Goal: Information Seeking & Learning: Learn about a topic

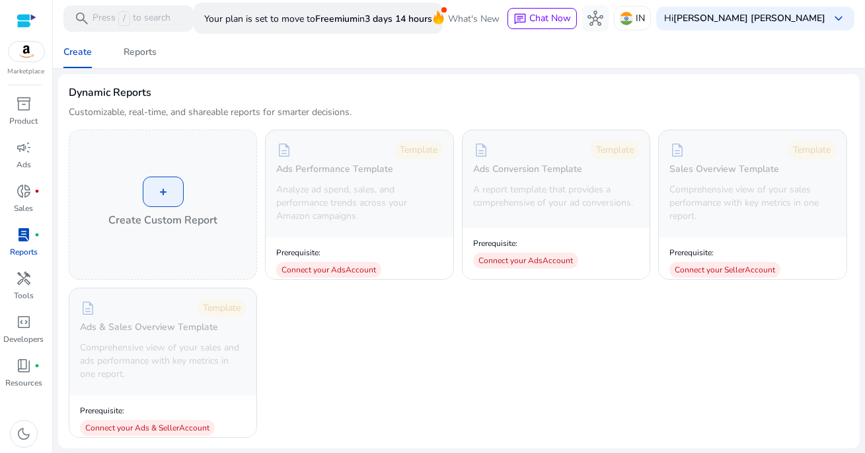
click at [329, 17] on p "Your plan is set to move to [GEOGRAPHIC_DATA] [DATE]" at bounding box center [318, 18] width 228 height 23
click at [358, 67] on div "Create Reports" at bounding box center [459, 52] width 823 height 32
click at [29, 54] on img at bounding box center [27, 52] width 36 height 20
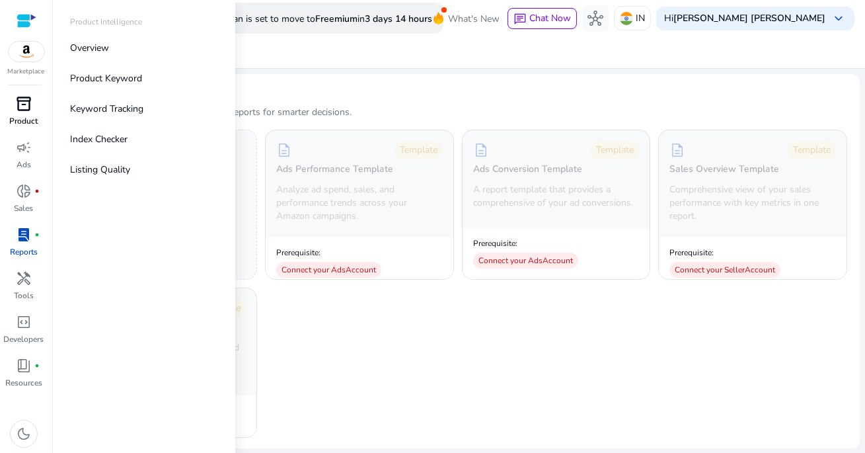
click at [28, 113] on div "inventory_2" at bounding box center [23, 103] width 37 height 21
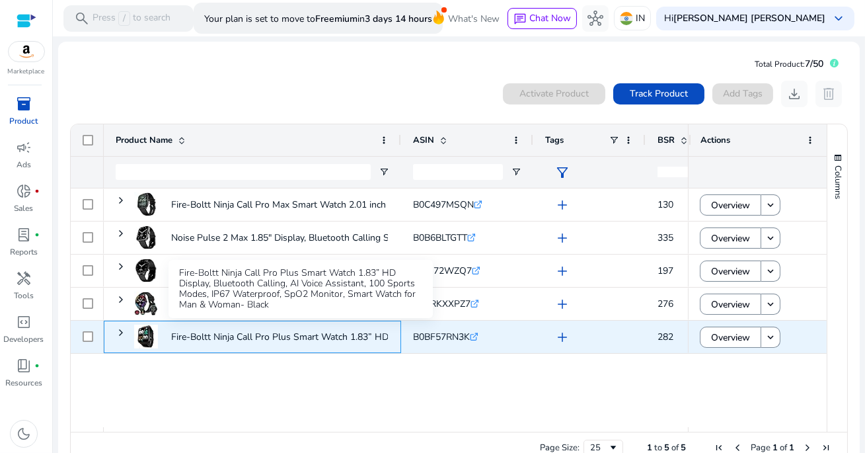
click at [352, 331] on p "Fire-Boltt Ninja Call Pro Plus Smart Watch 1.83” HD Display,..." at bounding box center [300, 336] width 258 height 27
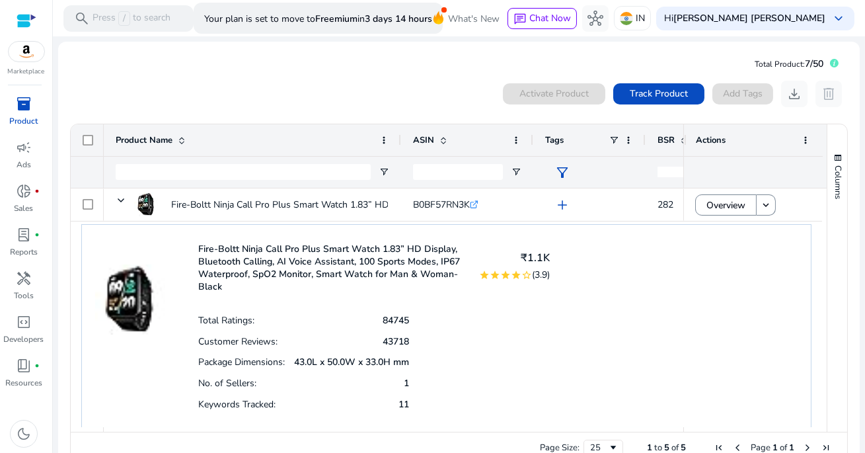
scroll to position [136, 0]
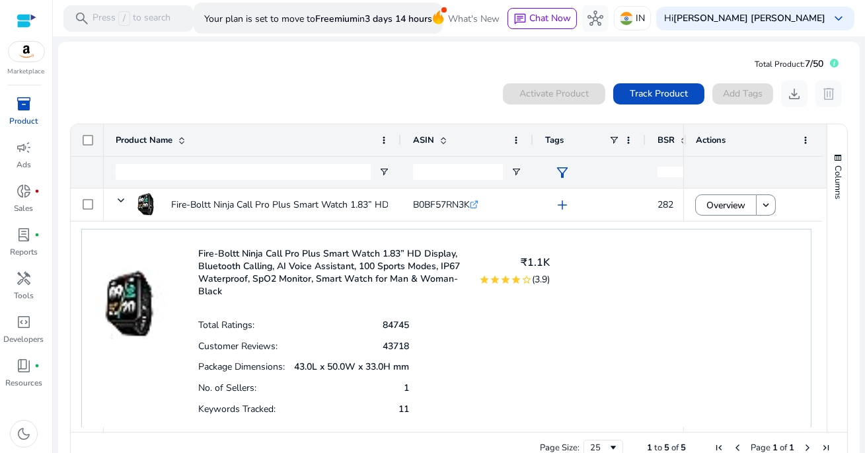
click at [349, 250] on p "Fire-Boltt Ninja Call Pro Plus Smart Watch 1.83” HD Display, Bluetooth Calling,…" at bounding box center [330, 272] width 264 height 50
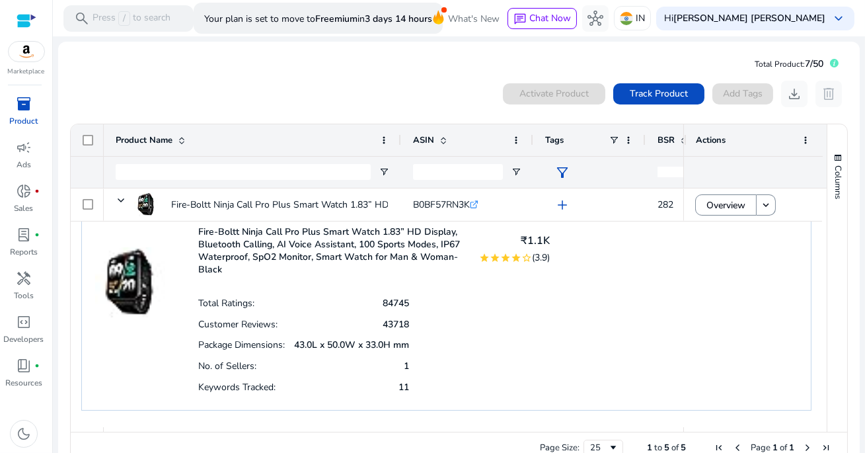
scroll to position [0, 1]
drag, startPoint x: 396, startPoint y: 362, endPoint x: 427, endPoint y: 362, distance: 31.1
click at [427, 362] on div "Total Ratings: 84745 Customer Reviews: 43718 Package Dimensions: 43.0L x 50.0W …" at bounding box center [374, 344] width 352 height 104
drag, startPoint x: 393, startPoint y: 382, endPoint x: 419, endPoint y: 382, distance: 25.8
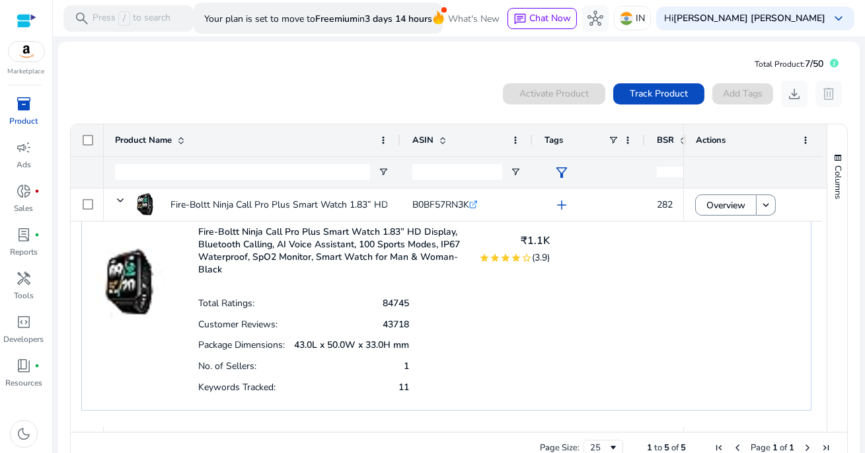
click at [418, 382] on div "Total Ratings: 84745 Customer Reviews: 43718 Package Dimensions: 43.0L x 50.0W …" at bounding box center [374, 344] width 352 height 104
click at [419, 381] on div "Total Ratings: 84745 Customer Reviews: 43718 Package Dimensions: 43.0L x 50.0W …" at bounding box center [374, 344] width 352 height 104
